Goal: Transaction & Acquisition: Purchase product/service

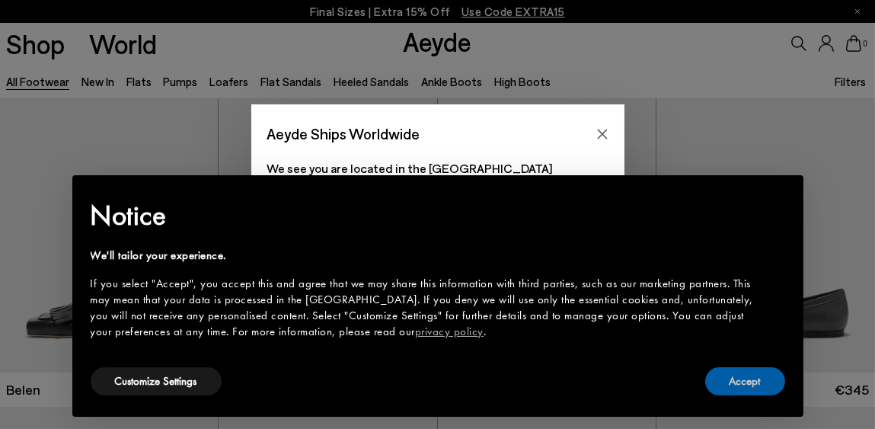
click at [770, 375] on button "Accept" at bounding box center [745, 381] width 80 height 28
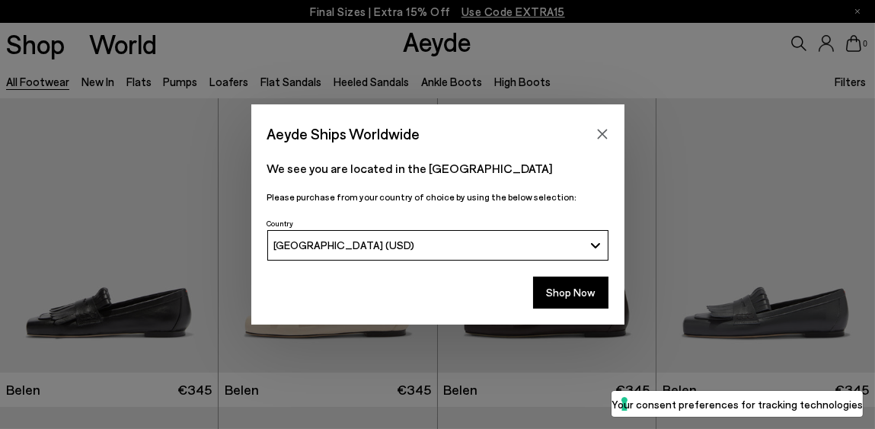
click at [580, 287] on button "Shop Now" at bounding box center [570, 292] width 75 height 32
click at [604, 130] on icon "Close" at bounding box center [602, 134] width 12 height 12
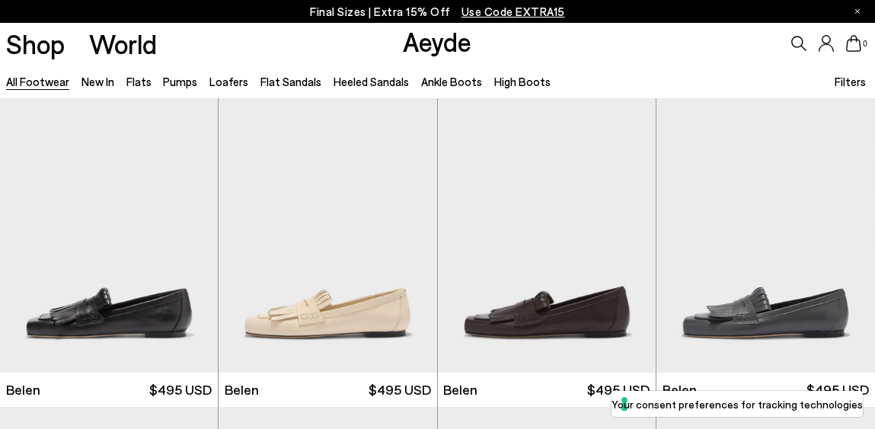
click at [97, 80] on link "New In" at bounding box center [97, 82] width 33 height 14
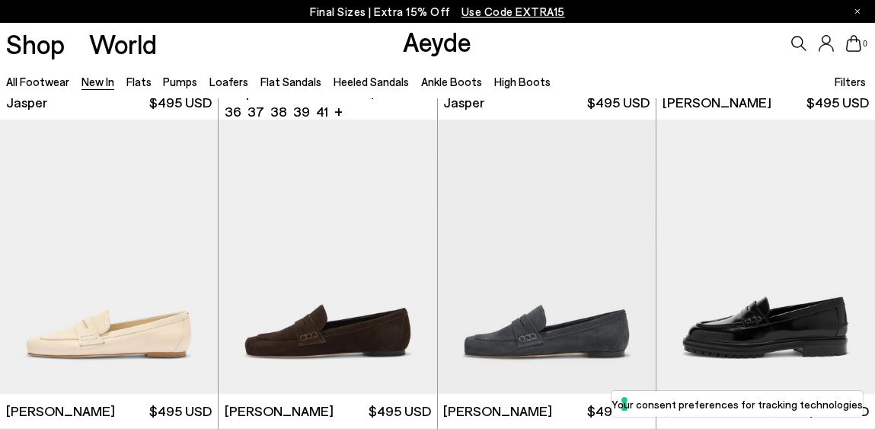
scroll to position [634, 0]
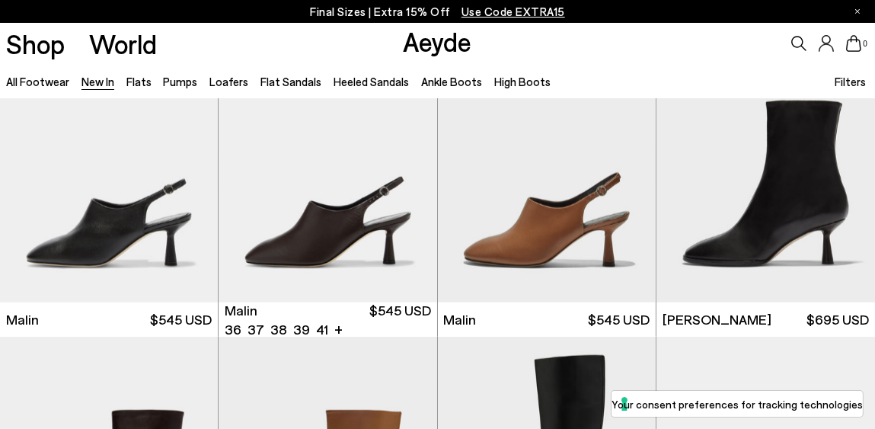
scroll to position [3172, 0]
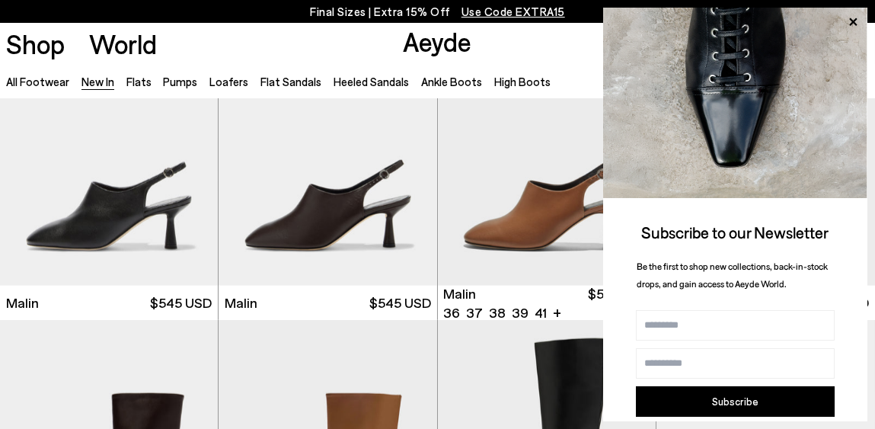
click at [547, 222] on img "1 / 6" at bounding box center [547, 148] width 219 height 274
click at [854, 17] on icon at bounding box center [853, 22] width 20 height 20
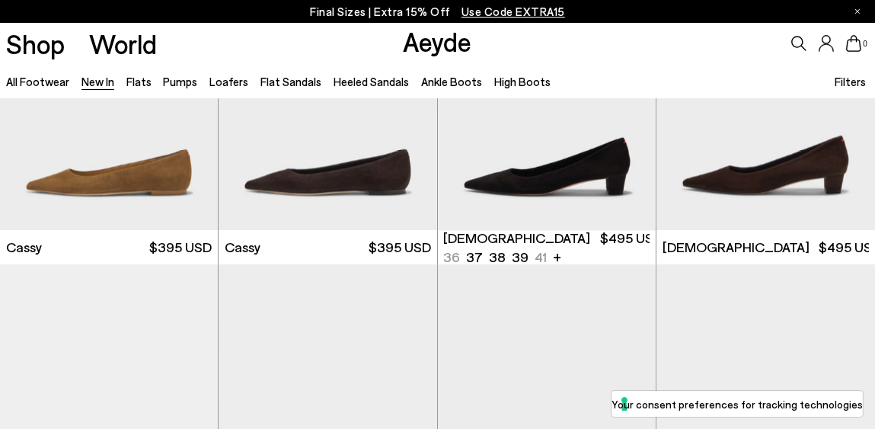
scroll to position [5298, 0]
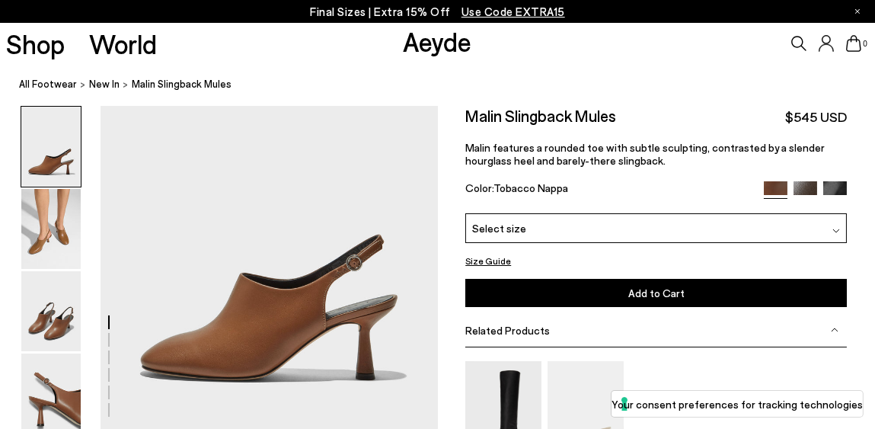
click at [44, 316] on img at bounding box center [50, 311] width 59 height 80
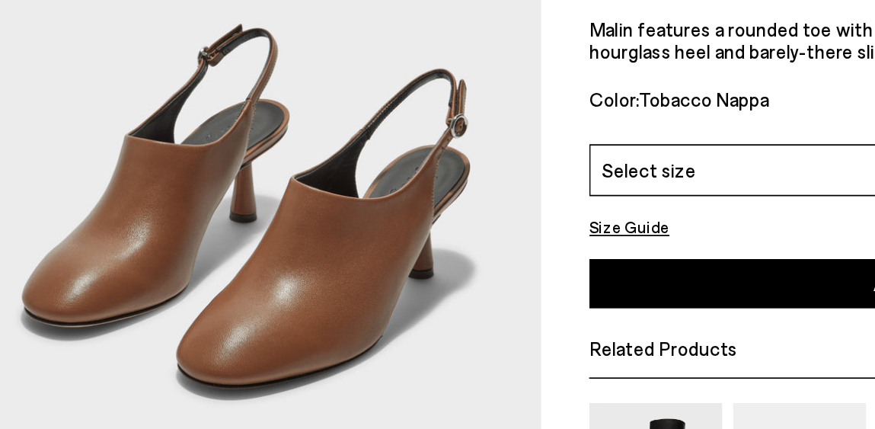
scroll to position [912, 0]
